Goal: Obtain resource: Obtain resource

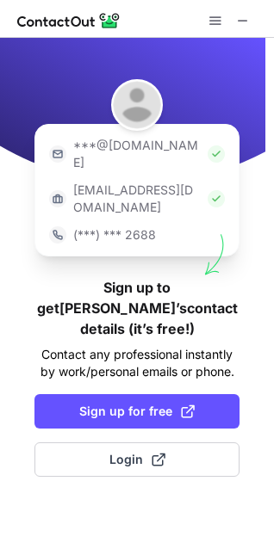
click at [116, 451] on span "Login" at bounding box center [137, 459] width 56 height 17
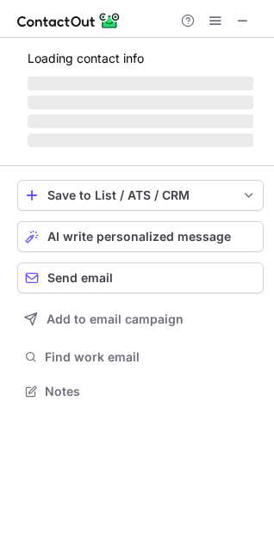
scroll to position [387, 274]
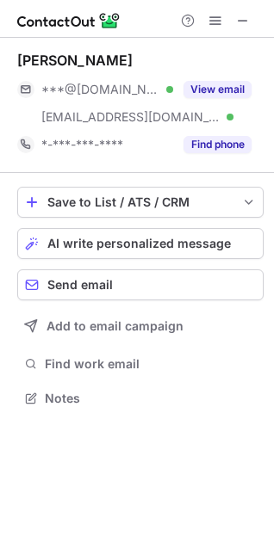
click at [247, 24] on span at bounding box center [243, 21] width 14 height 14
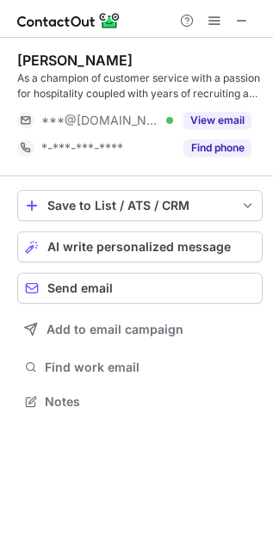
scroll to position [389, 273]
click at [229, 116] on button "View email" at bounding box center [217, 120] width 68 height 17
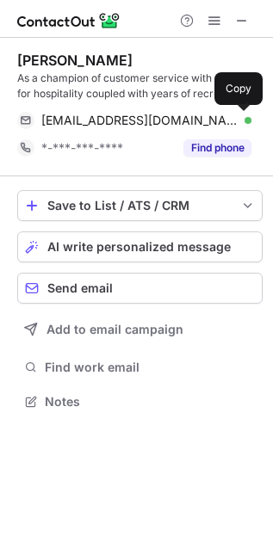
click at [244, 122] on span at bounding box center [243, 121] width 14 height 14
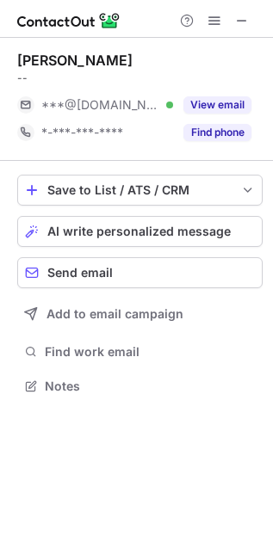
scroll to position [374, 273]
click at [209, 96] on button "View email" at bounding box center [217, 104] width 68 height 17
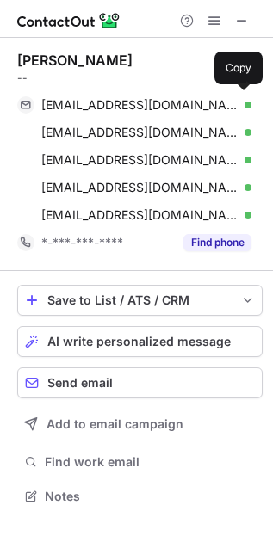
scroll to position [484, 273]
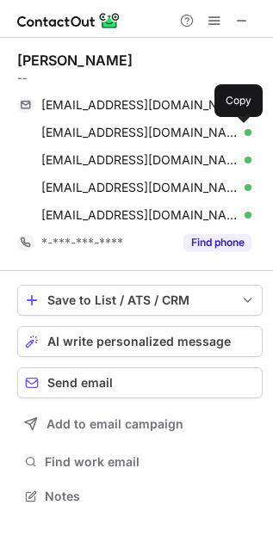
click at [242, 133] on span at bounding box center [243, 133] width 14 height 14
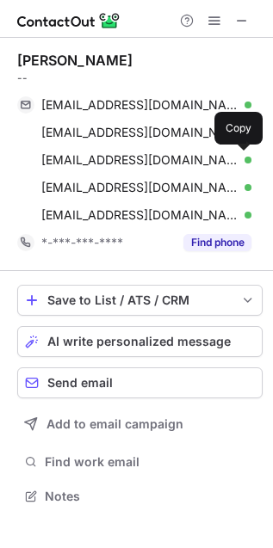
click at [245, 157] on span at bounding box center [243, 160] width 14 height 14
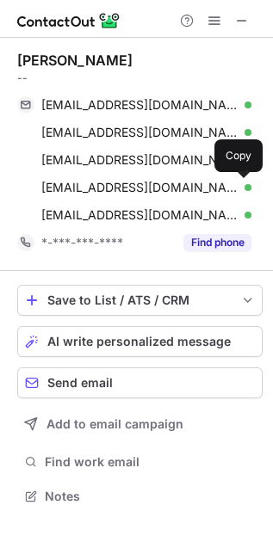
click at [245, 191] on span at bounding box center [243, 188] width 14 height 14
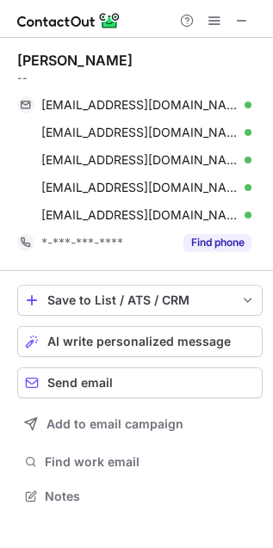
click at [241, 14] on span at bounding box center [242, 21] width 14 height 14
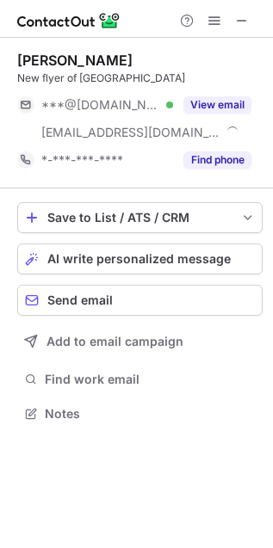
scroll to position [402, 273]
click at [214, 104] on button "View email" at bounding box center [217, 104] width 68 height 17
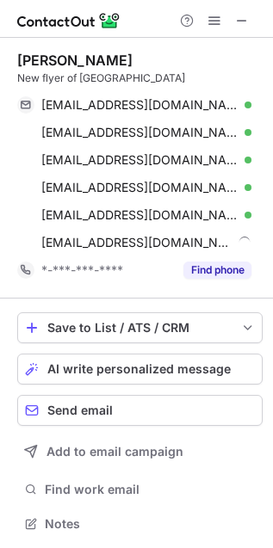
scroll to position [512, 262]
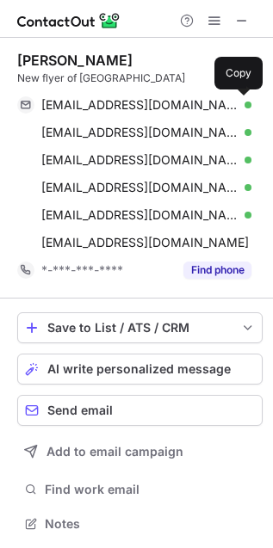
click at [245, 105] on span at bounding box center [243, 105] width 14 height 14
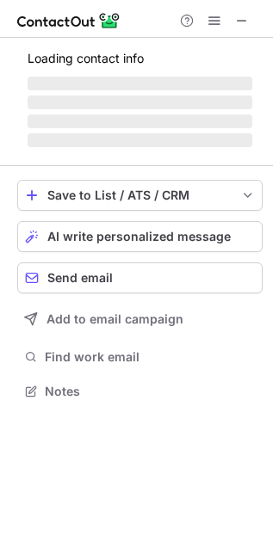
scroll to position [418, 273]
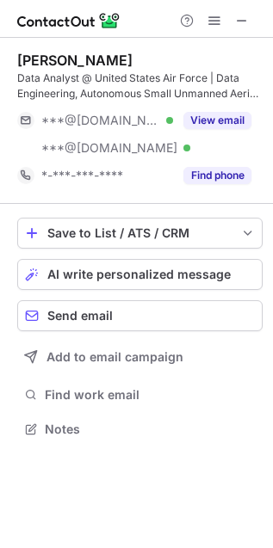
click at [241, 20] on span at bounding box center [242, 21] width 14 height 14
click at [229, 110] on div "View email" at bounding box center [212, 121] width 78 height 28
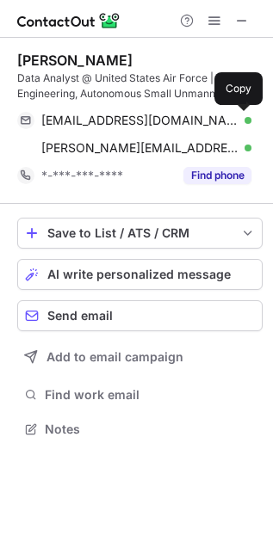
click at [241, 119] on span at bounding box center [243, 121] width 14 height 14
click at [243, 14] on span at bounding box center [242, 21] width 14 height 14
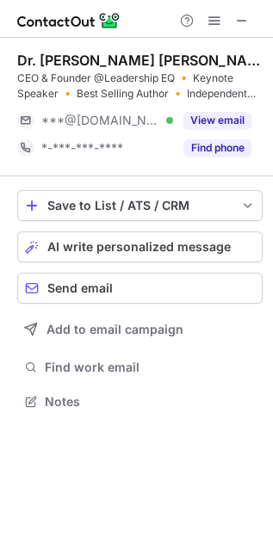
scroll to position [389, 273]
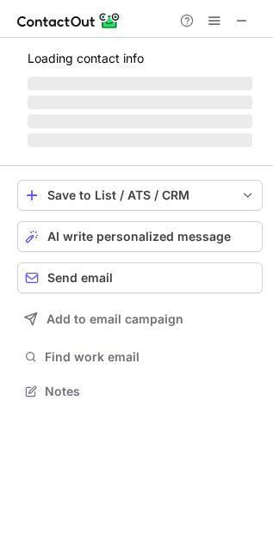
scroll to position [389, 273]
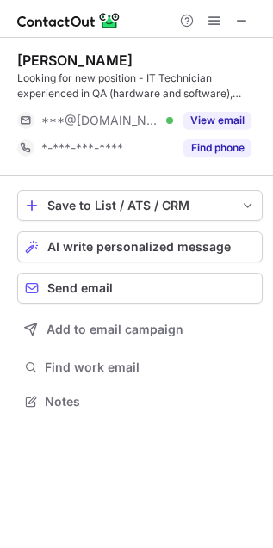
click at [229, 120] on button "View email" at bounding box center [217, 120] width 68 height 17
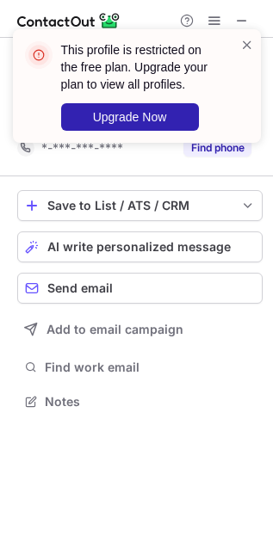
click at [240, 44] on span at bounding box center [247, 44] width 14 height 17
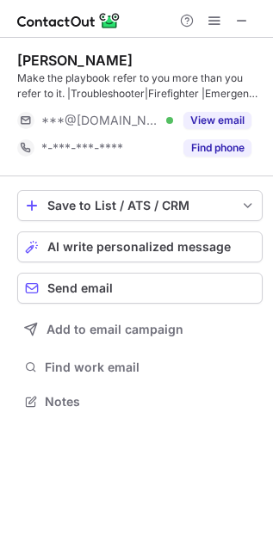
click at [232, 117] on button "View email" at bounding box center [217, 120] width 68 height 17
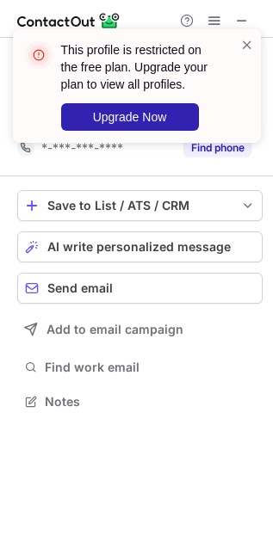
click at [246, 44] on span at bounding box center [247, 44] width 14 height 17
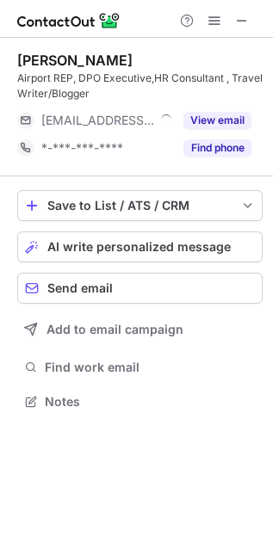
scroll to position [389, 273]
click at [230, 117] on button "View email" at bounding box center [217, 120] width 68 height 17
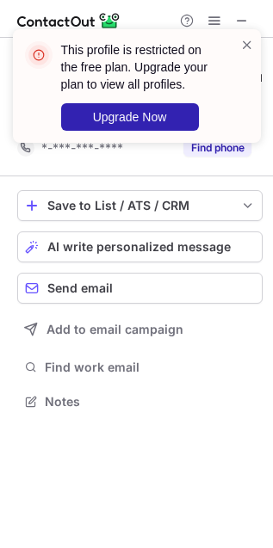
click at [252, 43] on span at bounding box center [247, 44] width 14 height 17
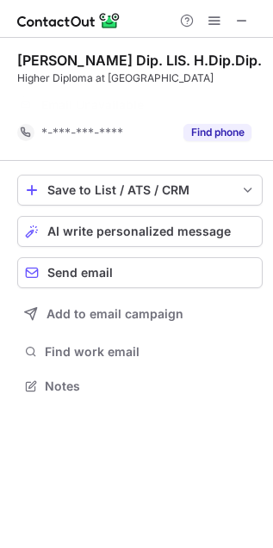
scroll to position [9, 9]
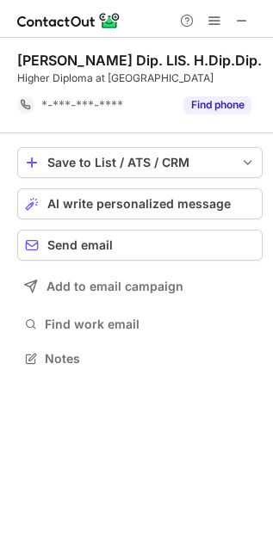
click at [246, 14] on span at bounding box center [242, 21] width 14 height 14
